Goal: Find specific page/section: Find specific page/section

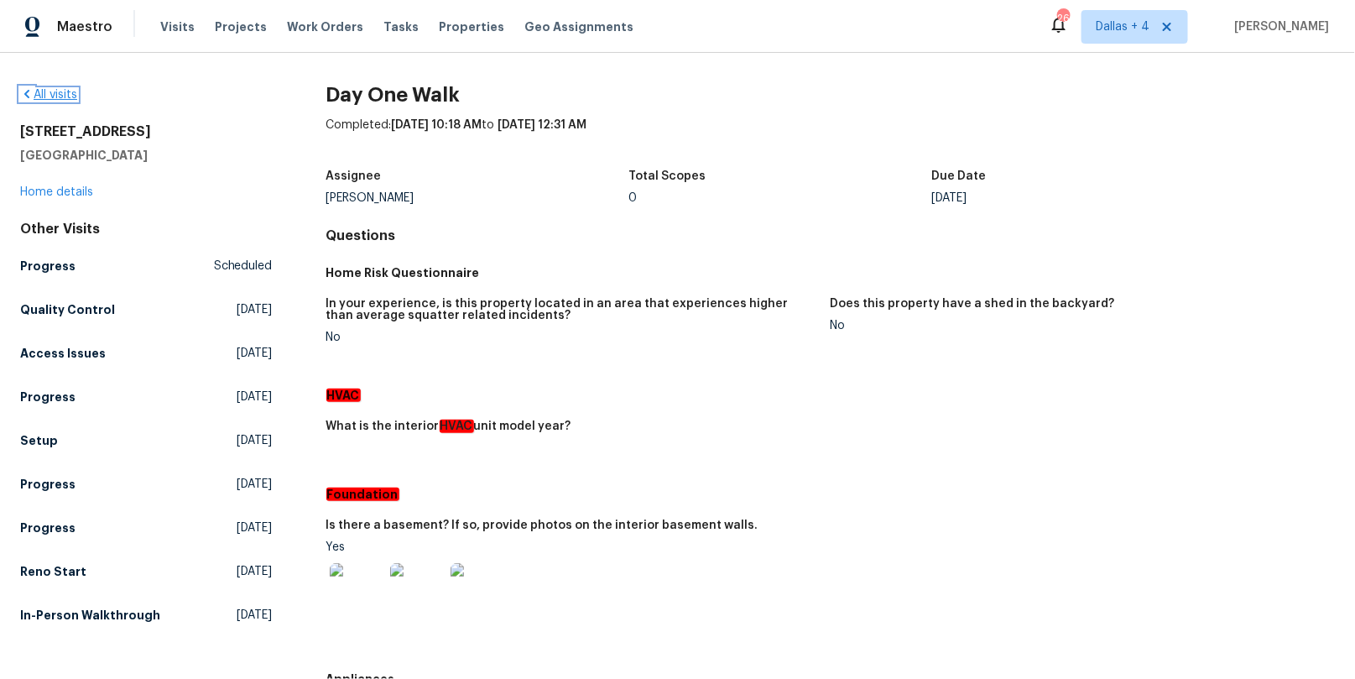
click at [28, 94] on icon at bounding box center [26, 93] width 13 height 13
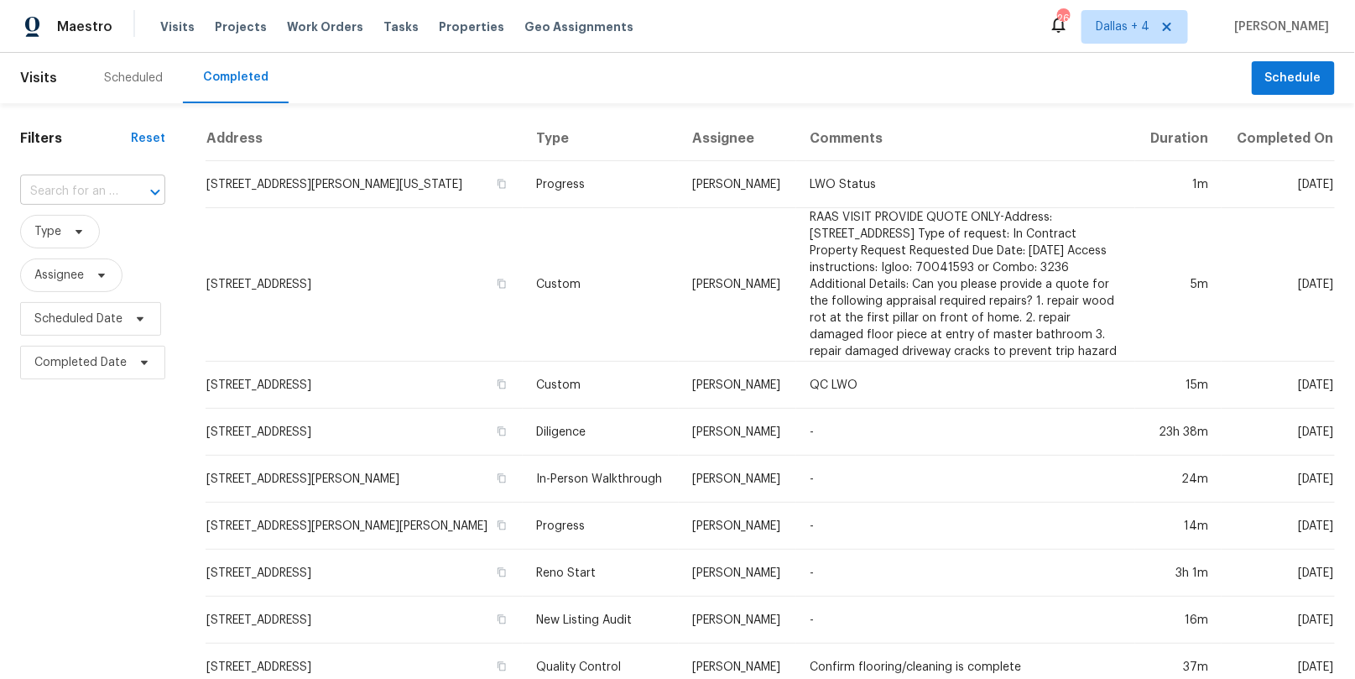
click at [99, 193] on input "text" at bounding box center [69, 192] width 98 height 26
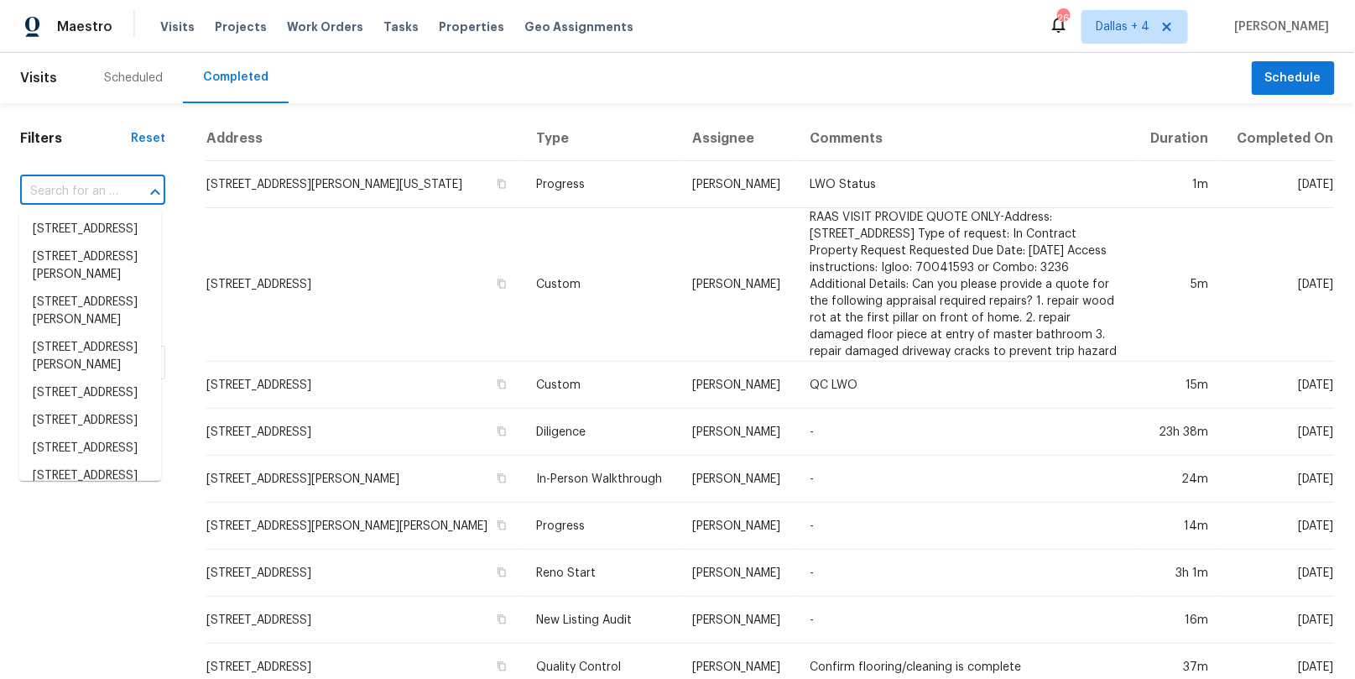
paste input "[STREET_ADDRESS][PERSON_NAME][PERSON_NAME]"
type input "[STREET_ADDRESS][PERSON_NAME][PERSON_NAME]"
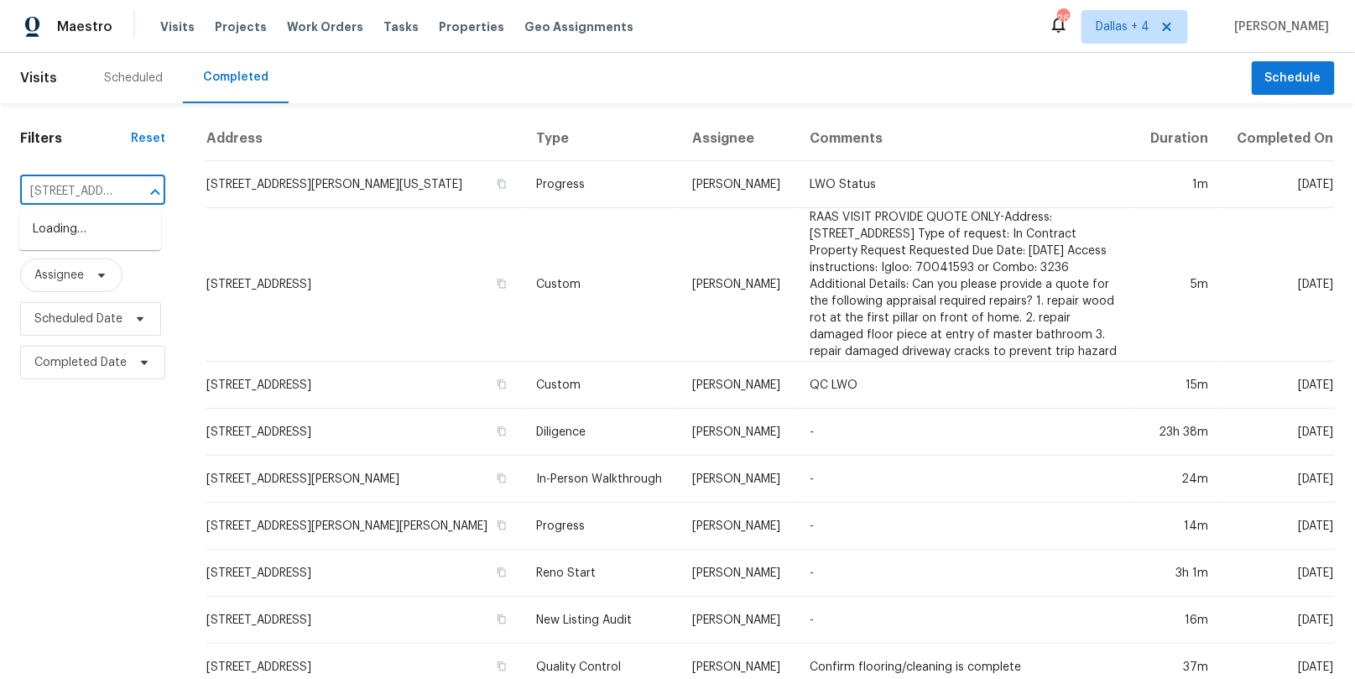
scroll to position [0, 136]
click at [94, 246] on li "[STREET_ADDRESS][PERSON_NAME][PERSON_NAME]" at bounding box center [90, 247] width 142 height 63
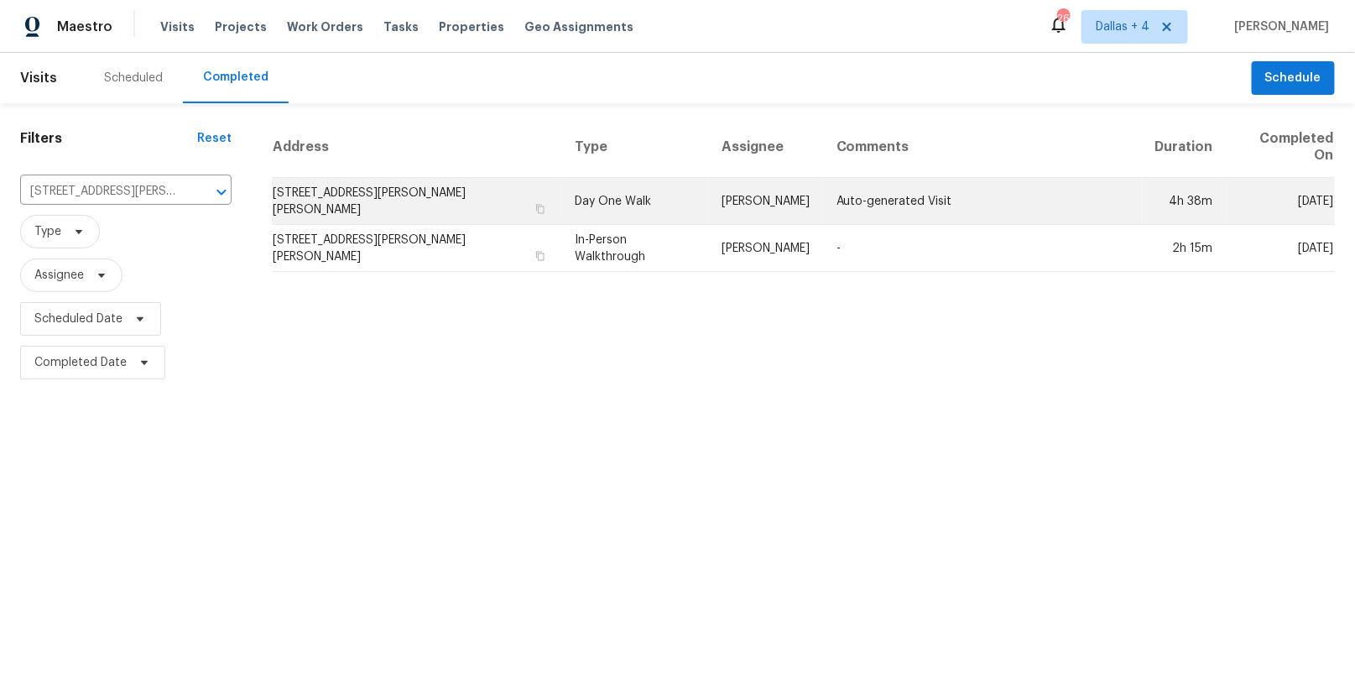
click at [600, 178] on td "Day One Walk" at bounding box center [634, 201] width 147 height 47
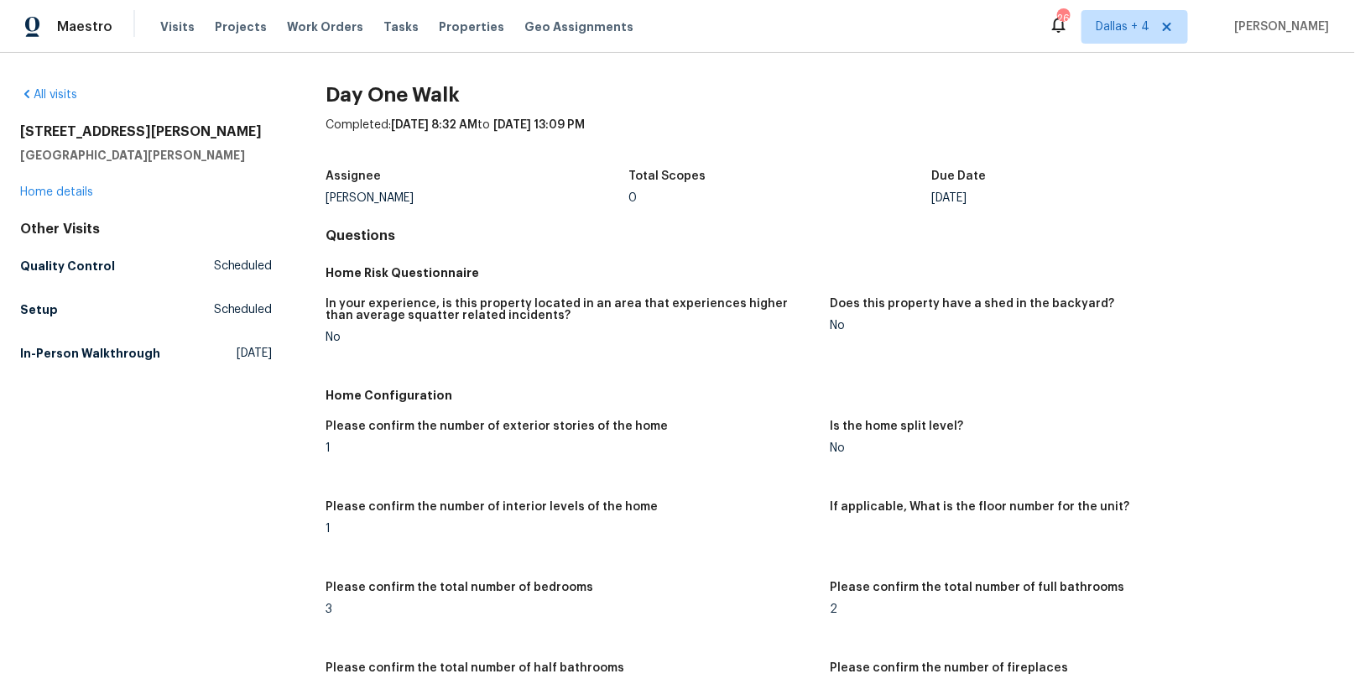
scroll to position [654, 0]
